Goal: Task Accomplishment & Management: Use online tool/utility

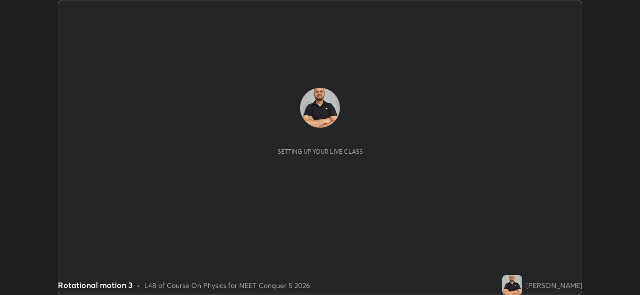
scroll to position [295, 639]
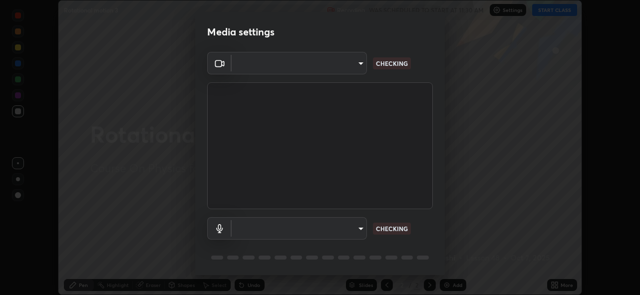
type input "5ae49b96af4897e6a410d98cecc9f5d5c34ce44bf214f7471ac41fe3bf41cfd7"
type input "communications"
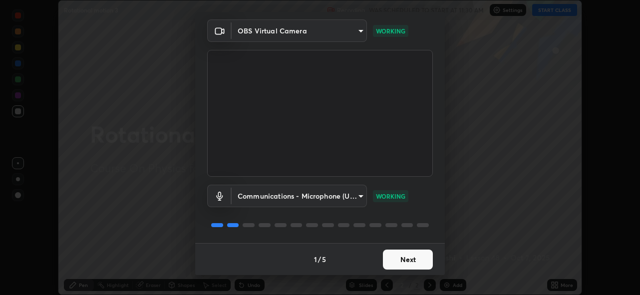
click at [397, 261] on button "Next" at bounding box center [408, 259] width 50 height 20
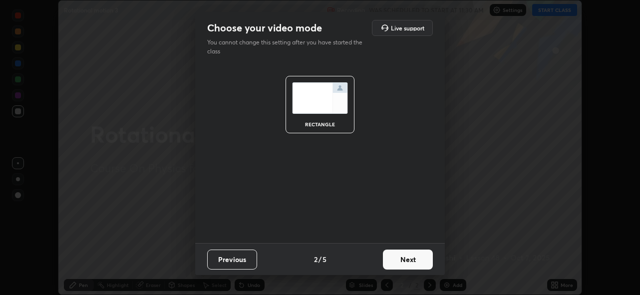
click at [402, 261] on button "Next" at bounding box center [408, 259] width 50 height 20
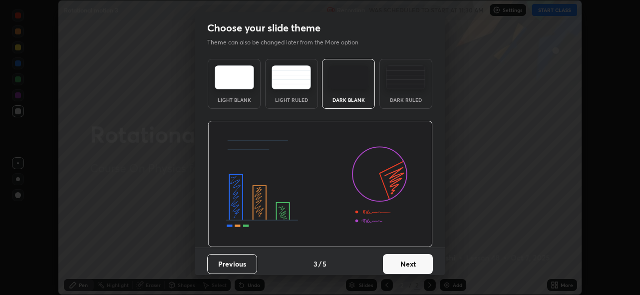
click at [406, 260] on button "Next" at bounding box center [408, 264] width 50 height 20
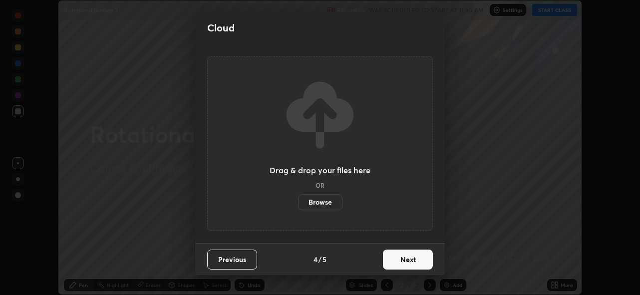
click at [406, 258] on button "Next" at bounding box center [408, 259] width 50 height 20
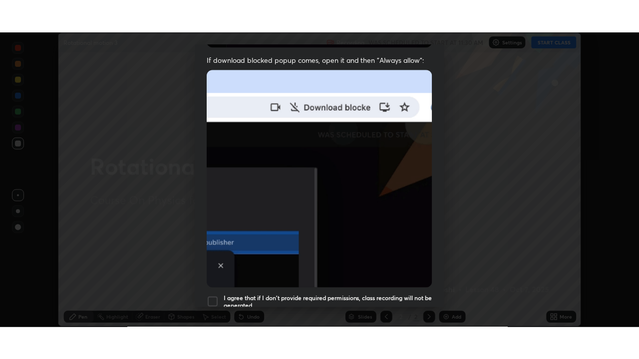
scroll to position [236, 0]
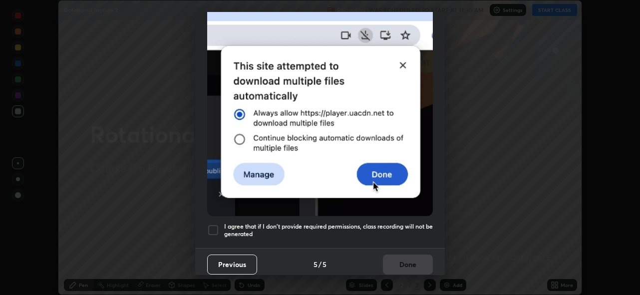
click at [211, 224] on div at bounding box center [213, 230] width 12 height 12
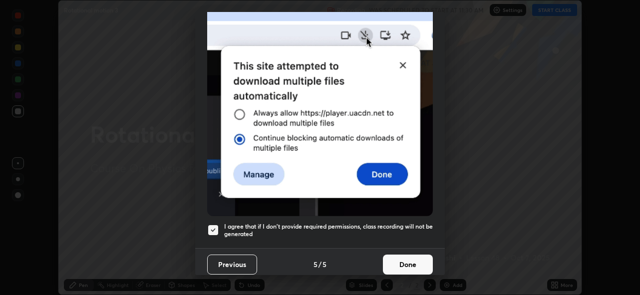
click at [405, 259] on button "Done" at bounding box center [408, 264] width 50 height 20
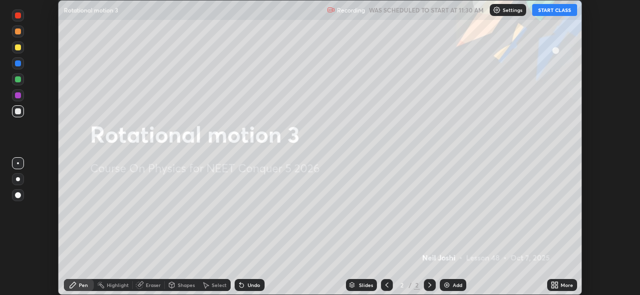
click at [556, 9] on button "START CLASS" at bounding box center [554, 10] width 45 height 12
click at [450, 283] on div "Add" at bounding box center [453, 285] width 26 height 12
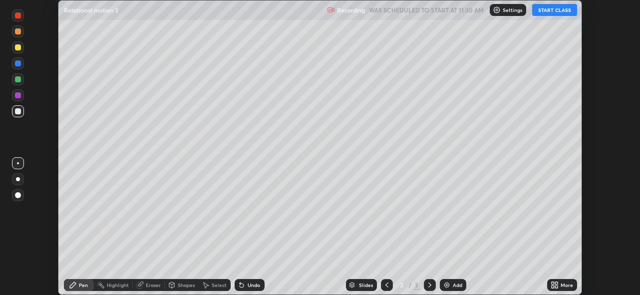
click at [556, 283] on icon at bounding box center [556, 283] width 2 height 2
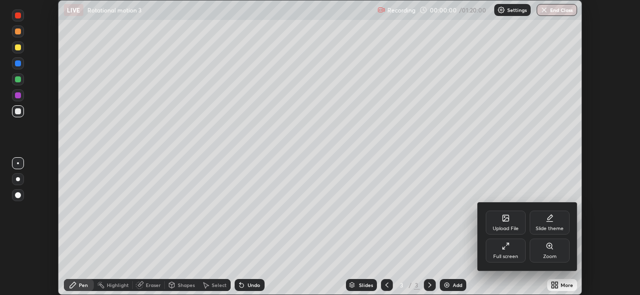
click at [499, 252] on div "Full screen" at bounding box center [506, 251] width 40 height 24
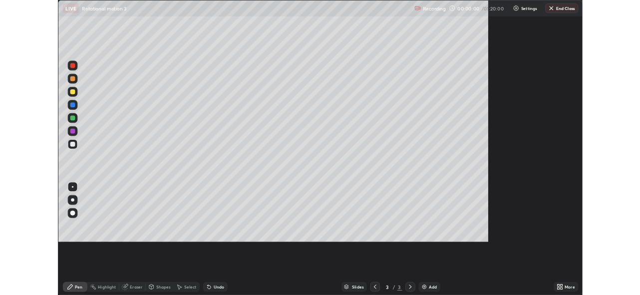
scroll to position [359, 639]
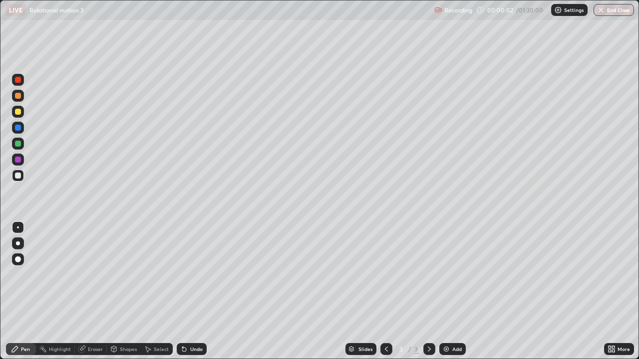
click at [16, 242] on div at bounding box center [18, 244] width 4 height 4
click at [18, 113] on div at bounding box center [18, 112] width 6 height 6
click at [19, 176] on div at bounding box center [18, 176] width 6 height 6
click at [429, 294] on icon at bounding box center [429, 349] width 8 height 8
click at [445, 294] on img at bounding box center [446, 349] width 8 height 8
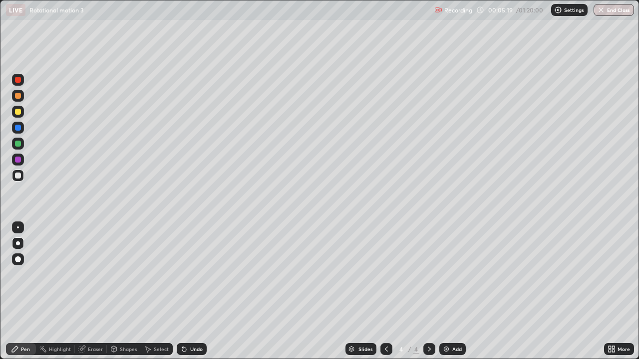
click at [20, 110] on div at bounding box center [18, 112] width 6 height 6
click at [17, 142] on div at bounding box center [18, 144] width 6 height 6
click at [18, 129] on div at bounding box center [18, 128] width 6 height 6
click at [195, 294] on div "Undo" at bounding box center [192, 349] width 30 height 12
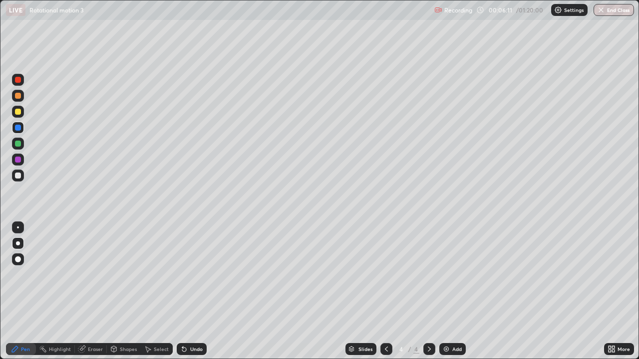
click at [18, 174] on div at bounding box center [18, 176] width 6 height 6
click at [15, 110] on div at bounding box center [18, 112] width 6 height 6
click at [450, 294] on div "Add" at bounding box center [452, 349] width 26 height 12
click at [19, 113] on div at bounding box center [18, 112] width 6 height 6
click at [16, 81] on div at bounding box center [18, 80] width 6 height 6
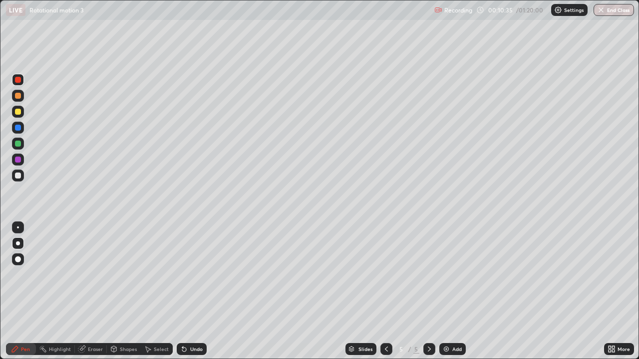
click at [18, 78] on div at bounding box center [18, 80] width 6 height 6
click at [18, 161] on div at bounding box center [18, 160] width 6 height 6
click at [19, 160] on div at bounding box center [18, 160] width 6 height 6
click at [20, 174] on div at bounding box center [18, 176] width 6 height 6
click at [16, 94] on div at bounding box center [18, 96] width 6 height 6
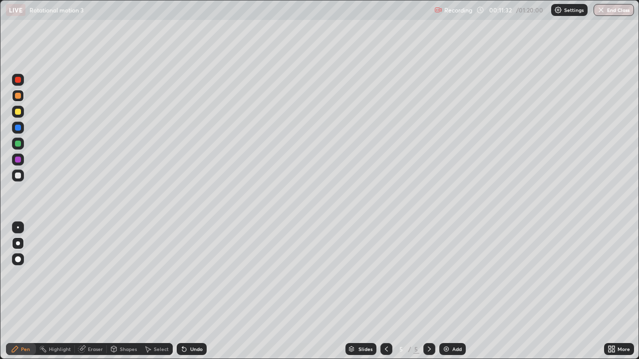
click at [192, 294] on div "Undo" at bounding box center [196, 349] width 12 height 5
click at [194, 294] on div "Undo" at bounding box center [196, 349] width 12 height 5
click at [18, 112] on div at bounding box center [18, 112] width 6 height 6
click at [448, 294] on img at bounding box center [446, 349] width 8 height 8
click at [17, 141] on div at bounding box center [18, 144] width 6 height 6
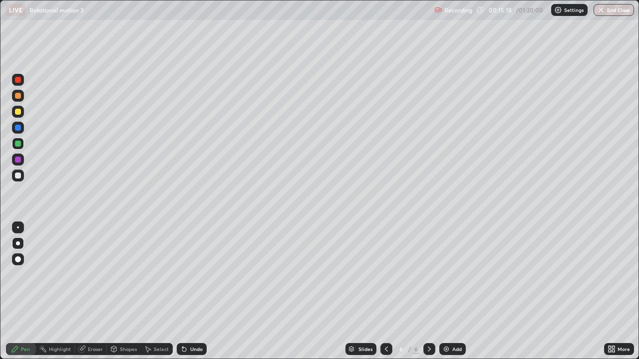
click at [23, 111] on div at bounding box center [18, 112] width 12 height 12
click at [18, 128] on div at bounding box center [18, 128] width 6 height 6
click at [18, 126] on div at bounding box center [18, 128] width 6 height 6
click at [18, 80] on div at bounding box center [18, 80] width 6 height 6
click at [16, 78] on div at bounding box center [18, 80] width 6 height 6
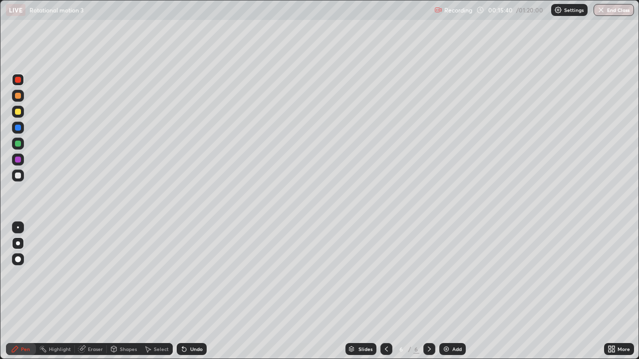
click at [18, 80] on div at bounding box center [18, 80] width 6 height 6
click at [20, 144] on div at bounding box center [18, 144] width 6 height 6
click at [18, 144] on div at bounding box center [18, 144] width 6 height 6
click at [18, 80] on div at bounding box center [18, 80] width 6 height 6
click at [18, 144] on div at bounding box center [18, 144] width 6 height 6
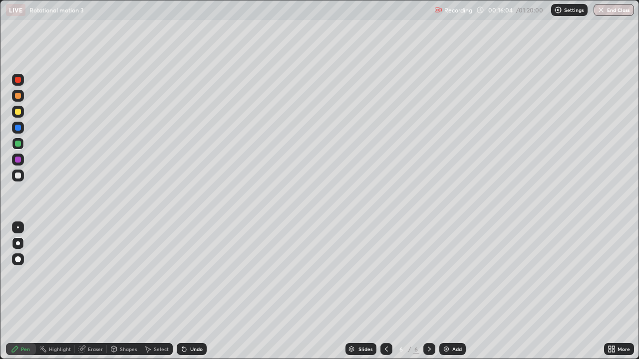
click at [18, 127] on div at bounding box center [18, 128] width 6 height 6
click at [20, 126] on div at bounding box center [18, 128] width 6 height 6
click at [18, 112] on div at bounding box center [18, 112] width 6 height 6
click at [18, 110] on div at bounding box center [18, 112] width 6 height 6
click at [22, 110] on div at bounding box center [18, 112] width 12 height 12
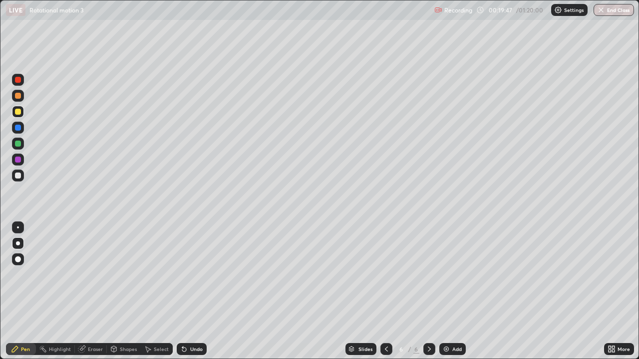
click at [448, 294] on img at bounding box center [446, 349] width 8 height 8
click at [19, 80] on div at bounding box center [18, 80] width 6 height 6
click at [16, 100] on div at bounding box center [18, 96] width 12 height 12
click at [17, 108] on div at bounding box center [18, 112] width 12 height 12
click at [18, 112] on div at bounding box center [18, 112] width 6 height 6
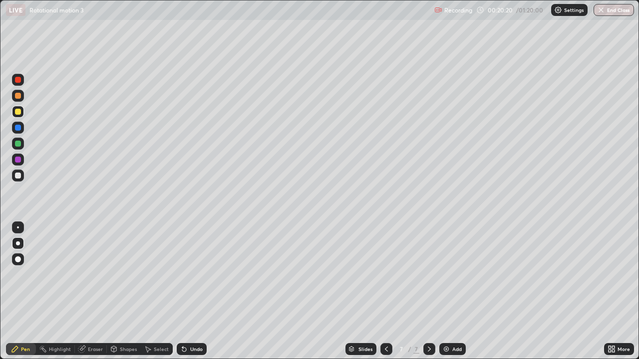
click at [21, 108] on div at bounding box center [18, 112] width 12 height 12
click at [18, 80] on div at bounding box center [18, 80] width 6 height 6
click at [17, 80] on div at bounding box center [18, 80] width 6 height 6
click at [17, 97] on div at bounding box center [18, 96] width 6 height 6
click at [16, 96] on div at bounding box center [18, 96] width 6 height 6
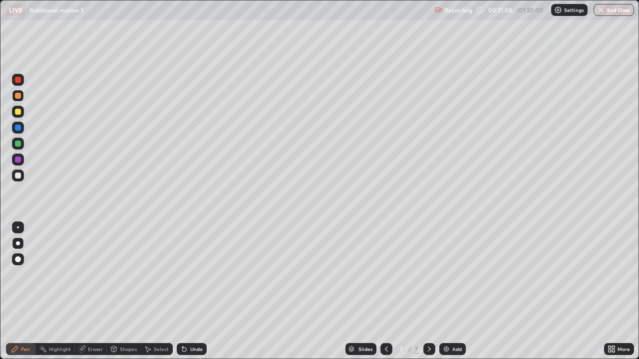
click at [17, 107] on div at bounding box center [18, 112] width 12 height 12
click at [19, 96] on div at bounding box center [18, 96] width 6 height 6
click at [18, 95] on div at bounding box center [18, 96] width 6 height 6
click at [450, 294] on div "Add" at bounding box center [452, 349] width 26 height 12
click at [19, 111] on div at bounding box center [18, 112] width 6 height 6
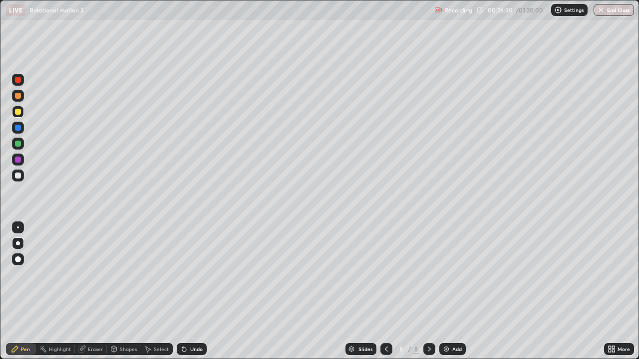
click at [17, 77] on div at bounding box center [18, 80] width 6 height 6
click at [18, 112] on div at bounding box center [18, 112] width 6 height 6
click at [192, 294] on div "Undo" at bounding box center [196, 349] width 12 height 5
click at [188, 294] on div "Undo" at bounding box center [192, 349] width 30 height 12
click at [192, 294] on div "Undo" at bounding box center [196, 349] width 12 height 5
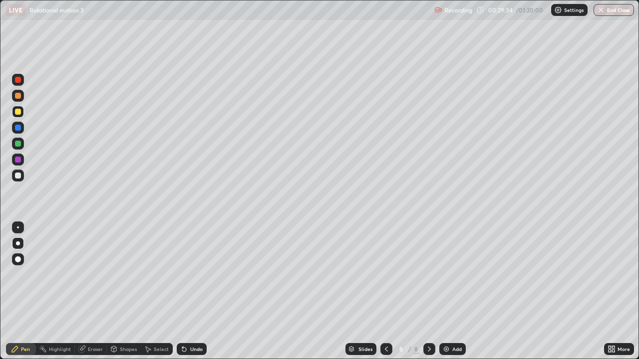
click at [19, 83] on div at bounding box center [18, 80] width 12 height 12
click at [18, 80] on div at bounding box center [18, 80] width 6 height 6
click at [197, 294] on div "Undo" at bounding box center [196, 349] width 12 height 5
click at [18, 114] on div at bounding box center [18, 112] width 6 height 6
click at [18, 111] on div at bounding box center [18, 112] width 6 height 6
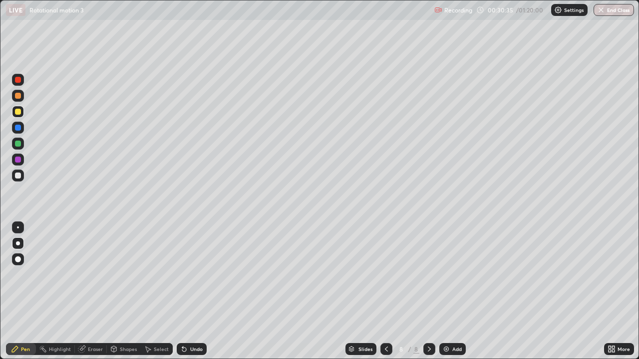
click at [18, 81] on div at bounding box center [18, 80] width 6 height 6
click at [201, 294] on div "Undo" at bounding box center [196, 349] width 12 height 5
click at [196, 294] on div "Undo" at bounding box center [196, 349] width 12 height 5
click at [195, 294] on div "Undo" at bounding box center [196, 349] width 12 height 5
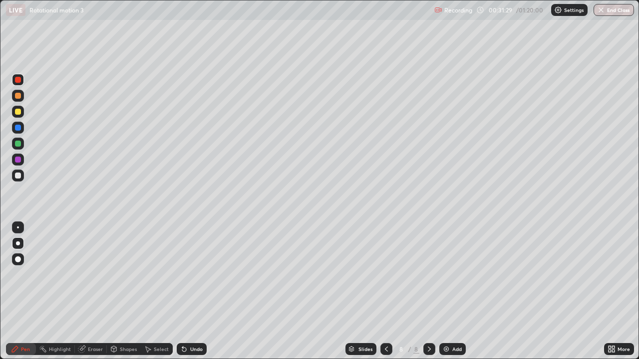
click at [195, 294] on div "Undo" at bounding box center [196, 349] width 12 height 5
click at [19, 114] on div at bounding box center [18, 112] width 6 height 6
click at [18, 112] on div at bounding box center [18, 112] width 6 height 6
click at [64, 294] on div "Highlight" at bounding box center [60, 349] width 22 height 5
click at [23, 294] on div "Pen" at bounding box center [25, 349] width 9 height 5
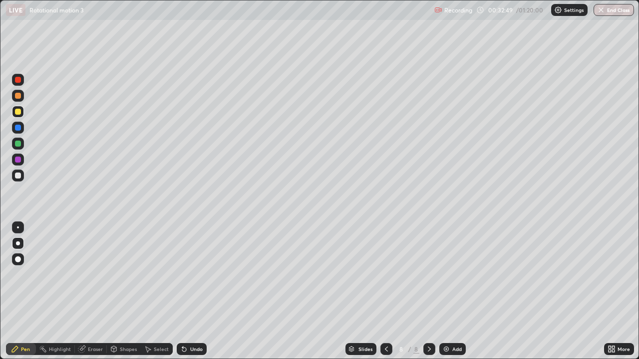
click at [24, 294] on div "Pen" at bounding box center [25, 349] width 9 height 5
click at [18, 176] on div at bounding box center [18, 176] width 6 height 6
click at [18, 172] on div at bounding box center [18, 176] width 12 height 12
click at [195, 294] on div "Undo" at bounding box center [196, 349] width 12 height 5
click at [93, 294] on div "Eraser" at bounding box center [95, 349] width 15 height 5
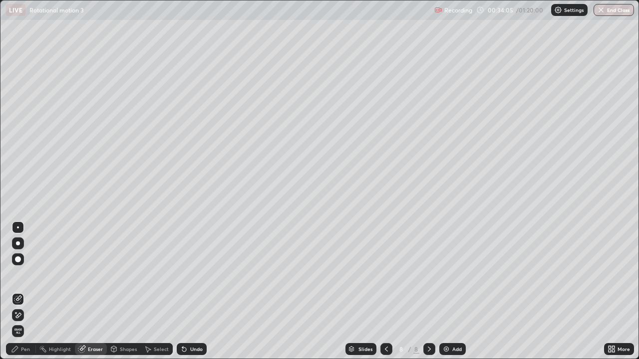
click at [29, 294] on div "Pen" at bounding box center [25, 349] width 9 height 5
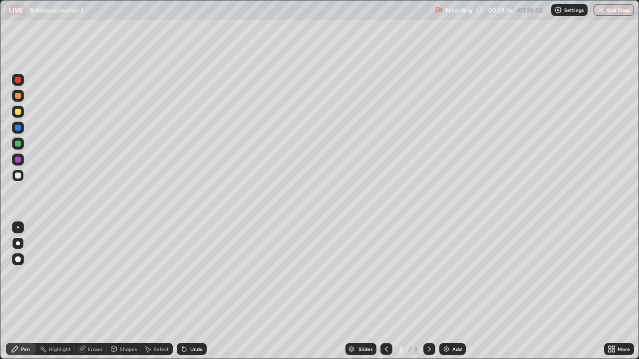
click at [28, 294] on div "Erase all" at bounding box center [18, 179] width 24 height 319
click at [89, 294] on div "Eraser" at bounding box center [91, 349] width 32 height 12
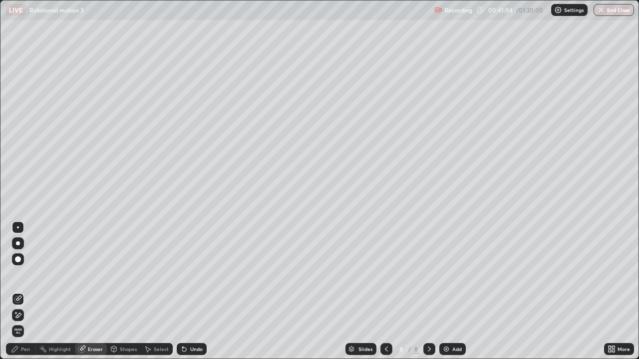
click at [456, 294] on div "Add" at bounding box center [456, 349] width 9 height 5
click at [12, 294] on icon at bounding box center [15, 349] width 6 height 6
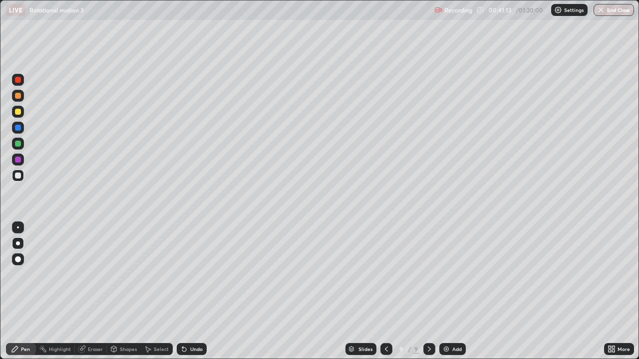
click at [381, 294] on div at bounding box center [386, 349] width 12 height 12
click at [428, 294] on icon at bounding box center [429, 349] width 8 height 8
click at [196, 294] on div "Undo" at bounding box center [196, 349] width 12 height 5
click at [200, 294] on div "Undo" at bounding box center [196, 349] width 12 height 5
click at [387, 294] on icon at bounding box center [386, 349] width 8 height 8
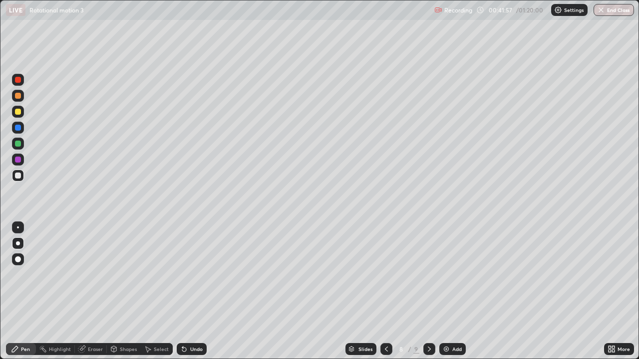
click at [428, 294] on icon at bounding box center [429, 349] width 3 height 5
click at [23, 160] on div at bounding box center [18, 160] width 12 height 12
click at [18, 160] on div at bounding box center [18, 160] width 6 height 6
click at [16, 111] on div at bounding box center [18, 112] width 6 height 6
click at [452, 294] on div "Add" at bounding box center [456, 349] width 9 height 5
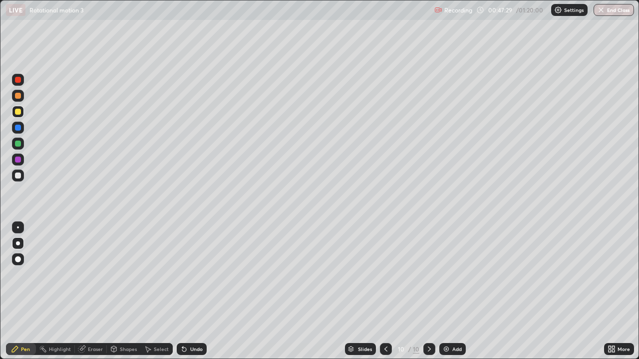
click at [99, 294] on div "Eraser" at bounding box center [95, 349] width 15 height 5
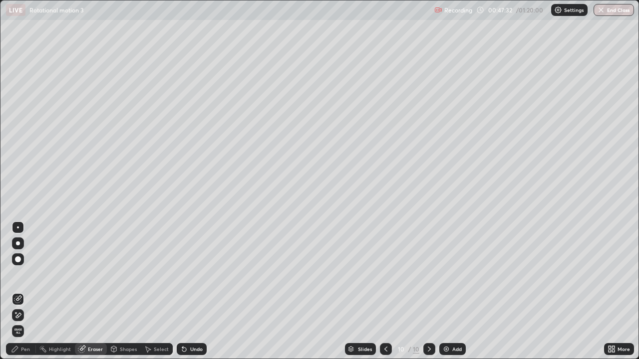
click at [30, 294] on div "Pen" at bounding box center [21, 349] width 30 height 12
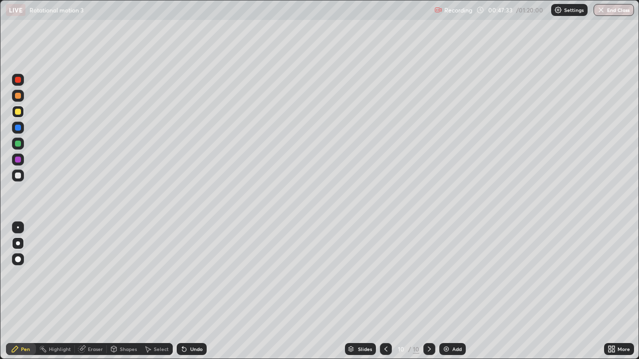
click at [25, 294] on div "Pen" at bounding box center [25, 349] width 9 height 5
click at [444, 294] on img at bounding box center [446, 349] width 8 height 8
click at [23, 110] on div at bounding box center [18, 112] width 12 height 12
click at [19, 80] on div at bounding box center [18, 80] width 6 height 6
click at [19, 145] on div at bounding box center [18, 144] width 6 height 6
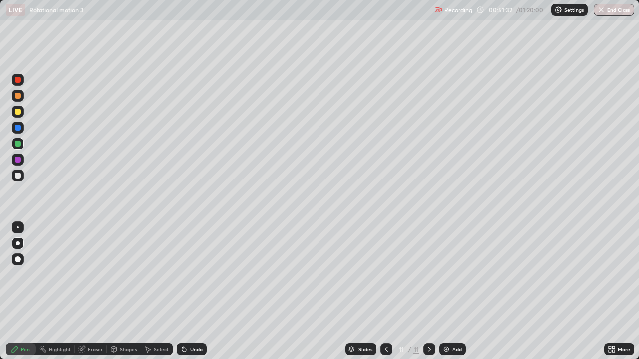
click at [18, 112] on div at bounding box center [18, 112] width 6 height 6
click at [449, 294] on img at bounding box center [446, 349] width 8 height 8
click at [19, 178] on div at bounding box center [18, 176] width 6 height 6
click at [185, 294] on icon at bounding box center [184, 350] width 4 height 4
click at [192, 294] on div "Undo" at bounding box center [196, 349] width 12 height 5
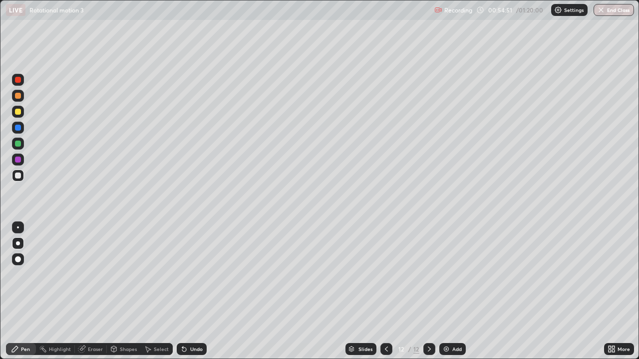
click at [180, 294] on icon at bounding box center [184, 349] width 8 height 8
click at [195, 294] on div "Undo" at bounding box center [196, 349] width 12 height 5
click at [196, 294] on div "Undo" at bounding box center [196, 349] width 12 height 5
click at [16, 159] on div at bounding box center [18, 160] width 6 height 6
click at [16, 158] on div at bounding box center [18, 160] width 6 height 6
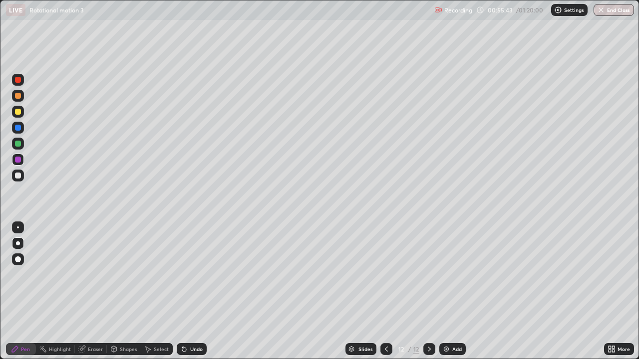
click at [16, 111] on div at bounding box center [18, 112] width 6 height 6
click at [198, 294] on div "Undo" at bounding box center [192, 349] width 30 height 12
click at [197, 294] on div "Undo" at bounding box center [192, 349] width 30 height 12
click at [455, 294] on div "Add" at bounding box center [456, 349] width 9 height 5
click at [182, 294] on icon at bounding box center [182, 347] width 1 height 1
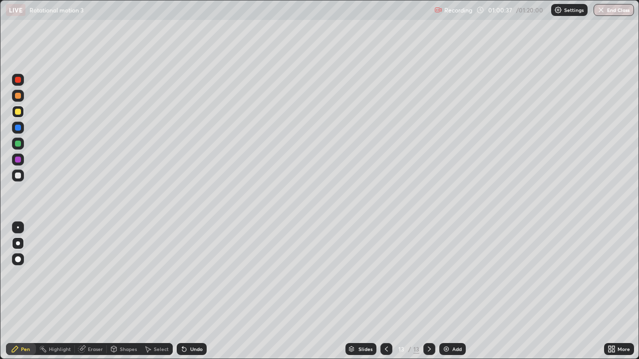
click at [188, 294] on div "Undo" at bounding box center [192, 349] width 30 height 12
click at [190, 294] on div "Undo" at bounding box center [196, 349] width 12 height 5
click at [16, 81] on div at bounding box center [18, 80] width 6 height 6
click at [16, 79] on div at bounding box center [18, 80] width 6 height 6
click at [18, 110] on div at bounding box center [18, 112] width 6 height 6
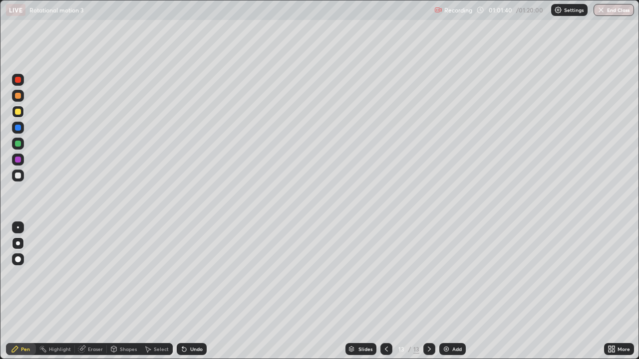
click at [18, 80] on div at bounding box center [18, 80] width 6 height 6
click at [199, 294] on div "Undo" at bounding box center [192, 349] width 30 height 12
click at [201, 294] on div "Undo" at bounding box center [192, 349] width 30 height 12
click at [18, 96] on div at bounding box center [18, 96] width 6 height 6
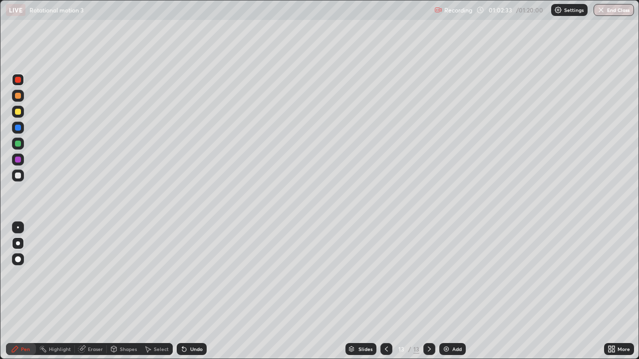
click at [20, 96] on div at bounding box center [18, 96] width 6 height 6
click at [18, 176] on div at bounding box center [18, 176] width 6 height 6
click at [23, 175] on div at bounding box center [18, 176] width 12 height 12
click at [19, 81] on div at bounding box center [18, 80] width 6 height 6
click at [19, 80] on div at bounding box center [18, 80] width 6 height 6
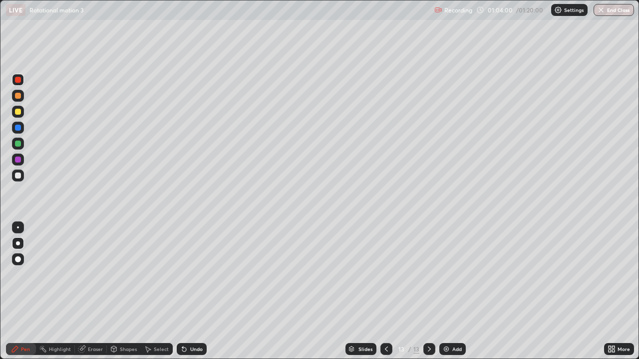
click at [91, 294] on div "Eraser" at bounding box center [95, 349] width 15 height 5
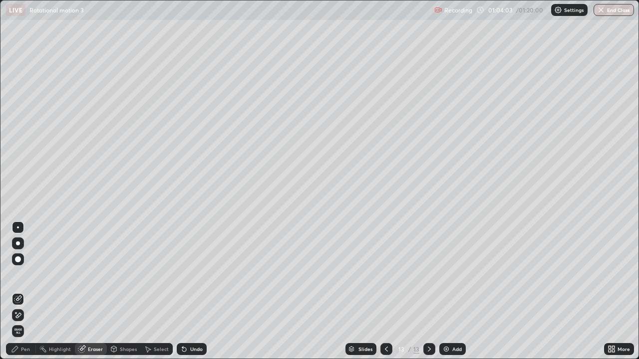
click at [30, 294] on div "Pen" at bounding box center [21, 349] width 30 height 12
click at [29, 294] on div "Pen" at bounding box center [21, 349] width 30 height 12
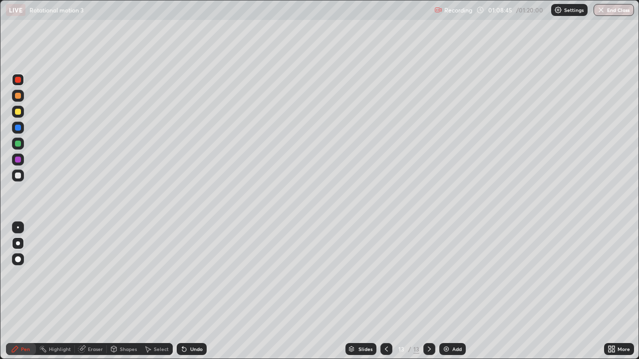
click at [456, 294] on div "Add" at bounding box center [456, 349] width 9 height 5
click at [19, 112] on div at bounding box center [18, 112] width 6 height 6
click at [17, 111] on div at bounding box center [18, 112] width 6 height 6
click at [16, 96] on div at bounding box center [18, 96] width 6 height 6
click at [16, 97] on div at bounding box center [18, 96] width 6 height 6
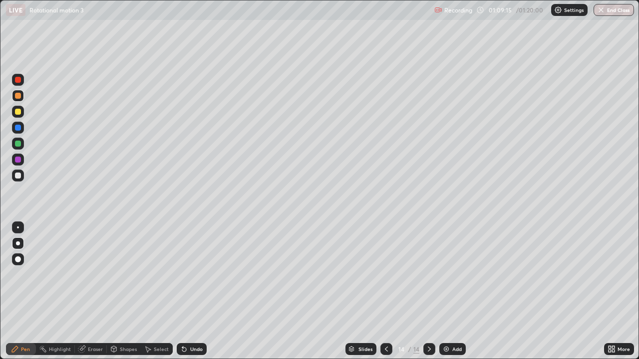
click at [17, 81] on div at bounding box center [18, 80] width 6 height 6
click at [19, 79] on div at bounding box center [18, 80] width 6 height 6
click at [19, 159] on div at bounding box center [18, 160] width 6 height 6
click at [18, 160] on div at bounding box center [18, 160] width 6 height 6
click at [18, 172] on div at bounding box center [18, 176] width 12 height 12
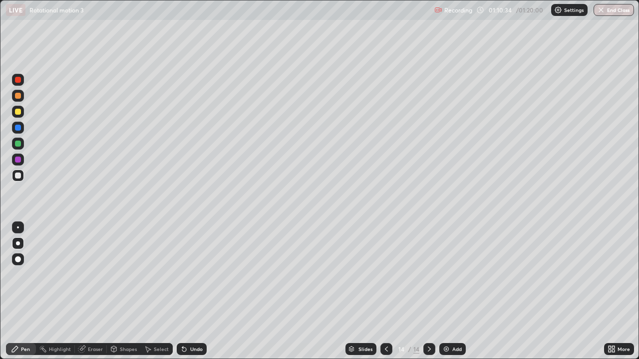
click at [196, 294] on div "Undo" at bounding box center [196, 349] width 12 height 5
click at [195, 294] on div "Undo" at bounding box center [196, 349] width 12 height 5
click at [202, 294] on div "Undo" at bounding box center [192, 349] width 30 height 12
click at [196, 294] on div "Undo" at bounding box center [192, 349] width 30 height 12
click at [195, 294] on div "Undo" at bounding box center [196, 349] width 12 height 5
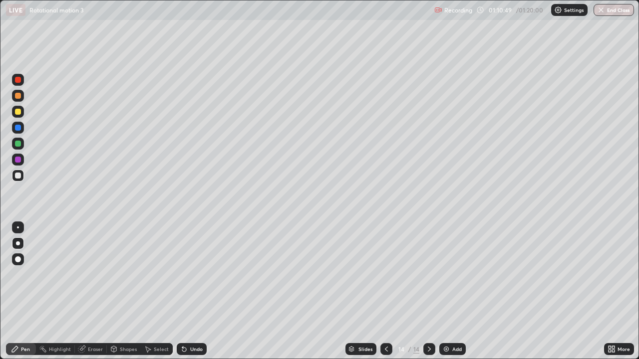
click at [15, 111] on div at bounding box center [18, 112] width 6 height 6
click at [15, 109] on div at bounding box center [18, 112] width 6 height 6
click at [19, 161] on div at bounding box center [18, 160] width 6 height 6
click at [17, 162] on div at bounding box center [18, 160] width 6 height 6
click at [609, 10] on button "End Class" at bounding box center [613, 10] width 39 height 12
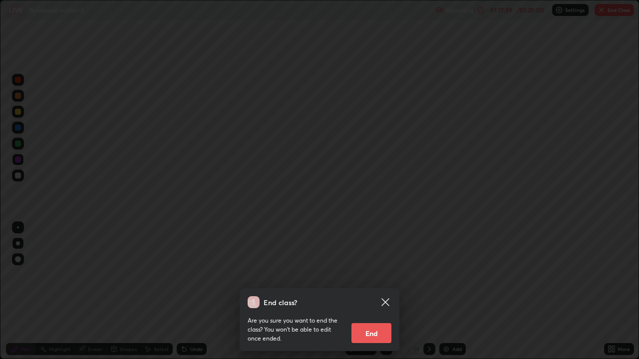
click at [376, 294] on button "End" at bounding box center [371, 333] width 40 height 20
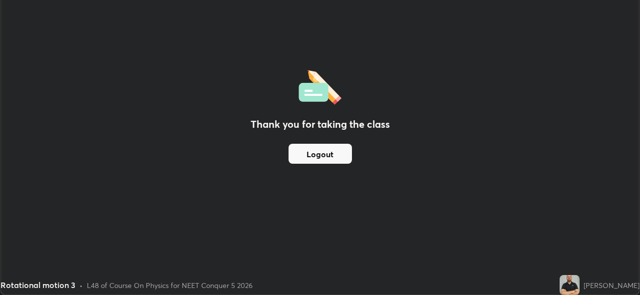
scroll to position [295, 640]
